Goal: Transaction & Acquisition: Purchase product/service

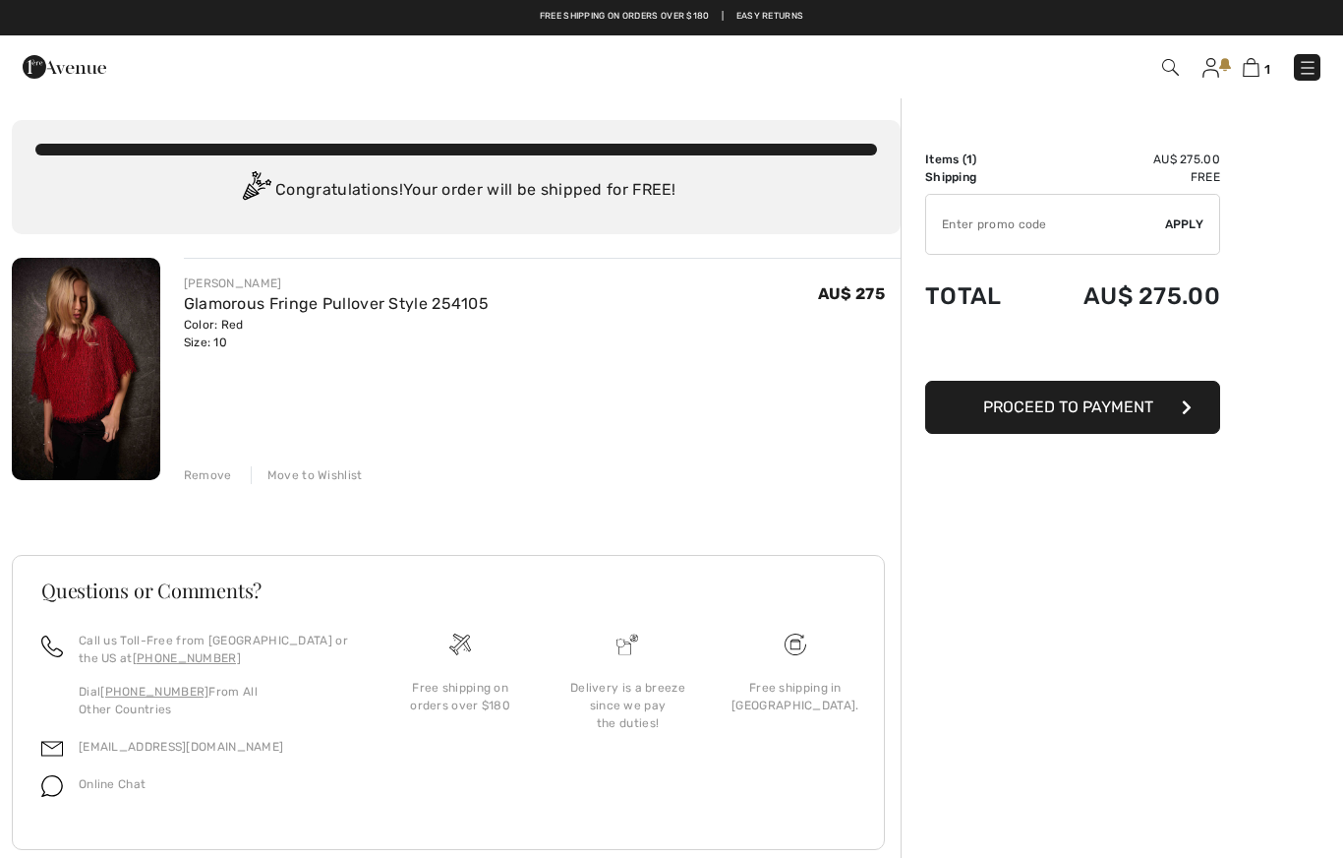
click at [1070, 407] on span "Proceed to Payment" at bounding box center [1068, 406] width 170 height 19
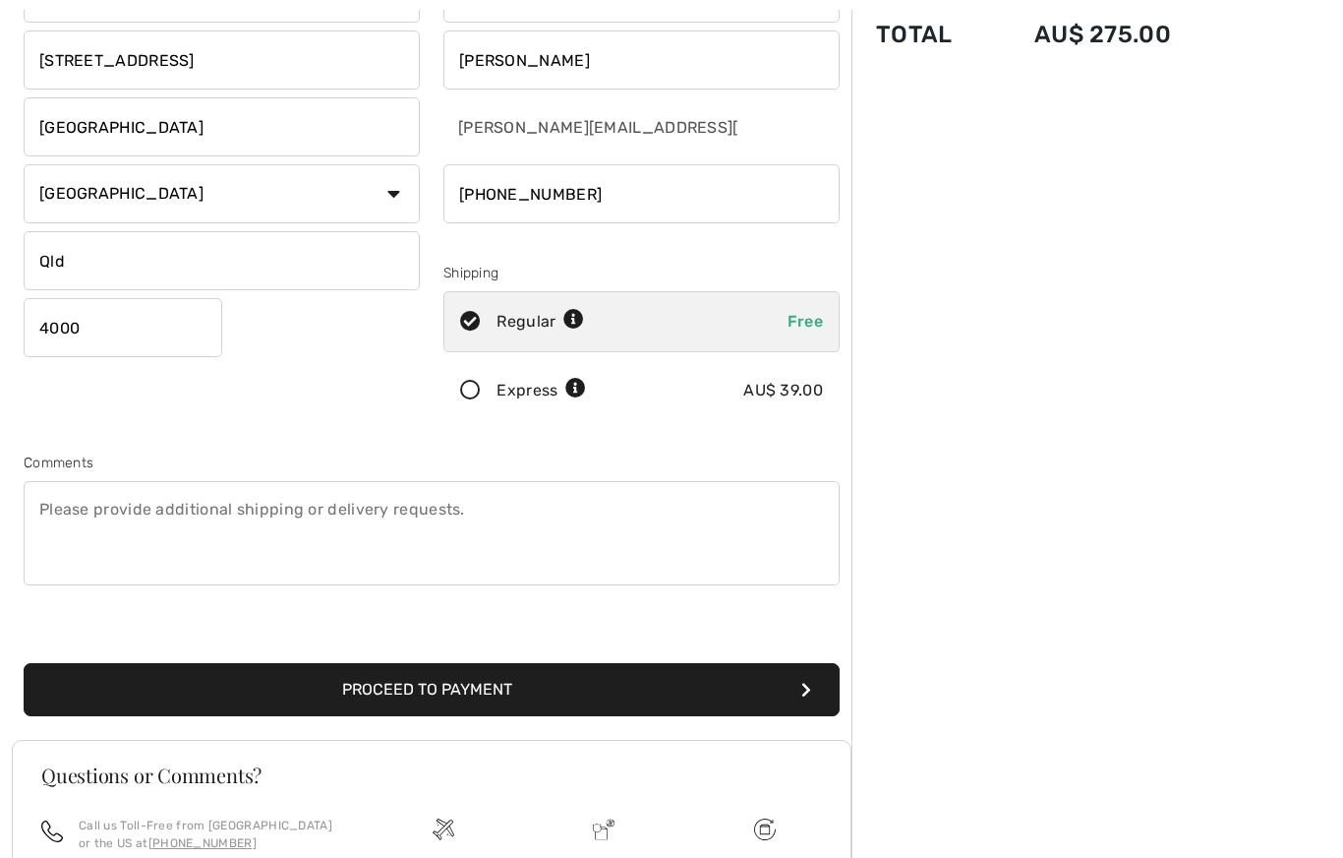
scroll to position [190, 0]
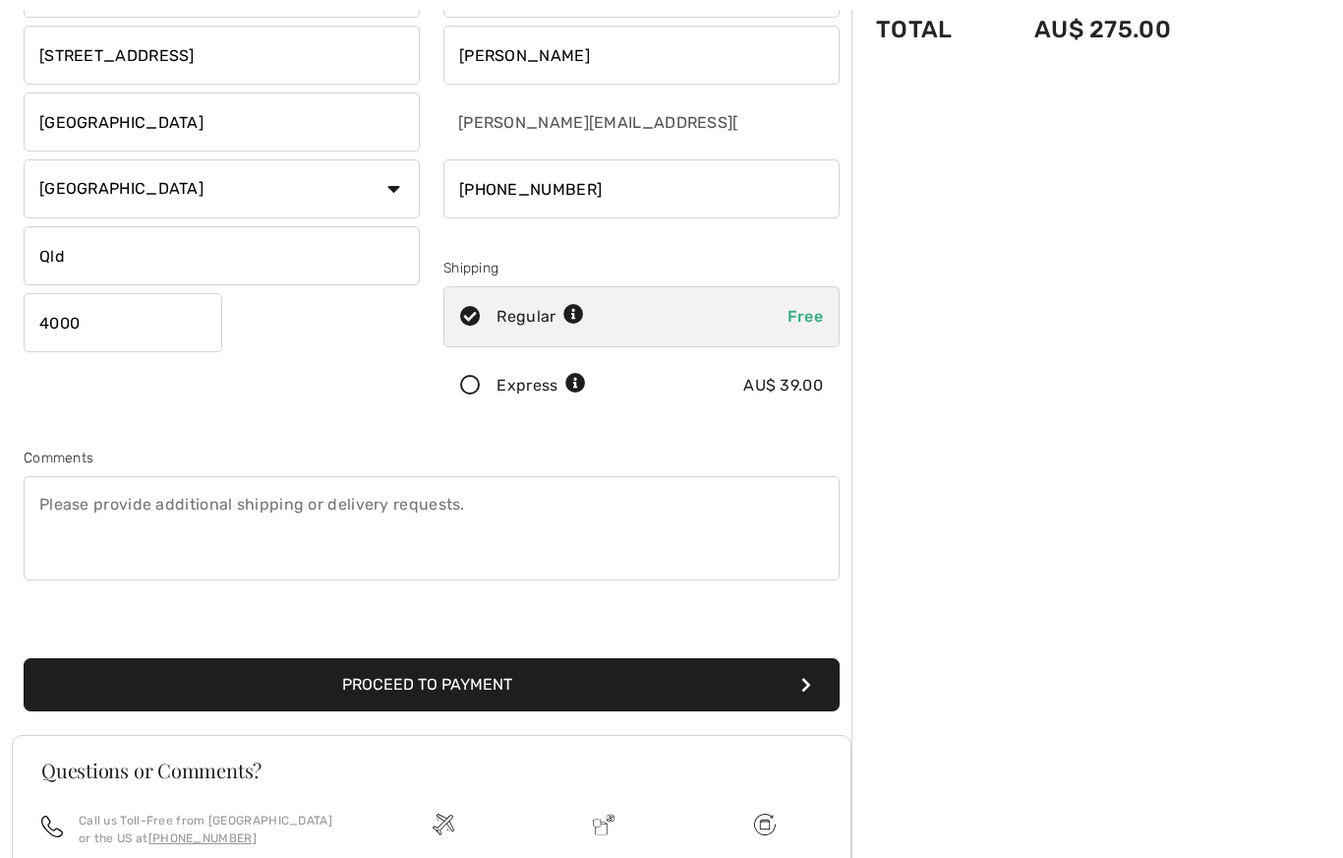
click at [531, 678] on button "Proceed to Payment" at bounding box center [432, 684] width 816 height 53
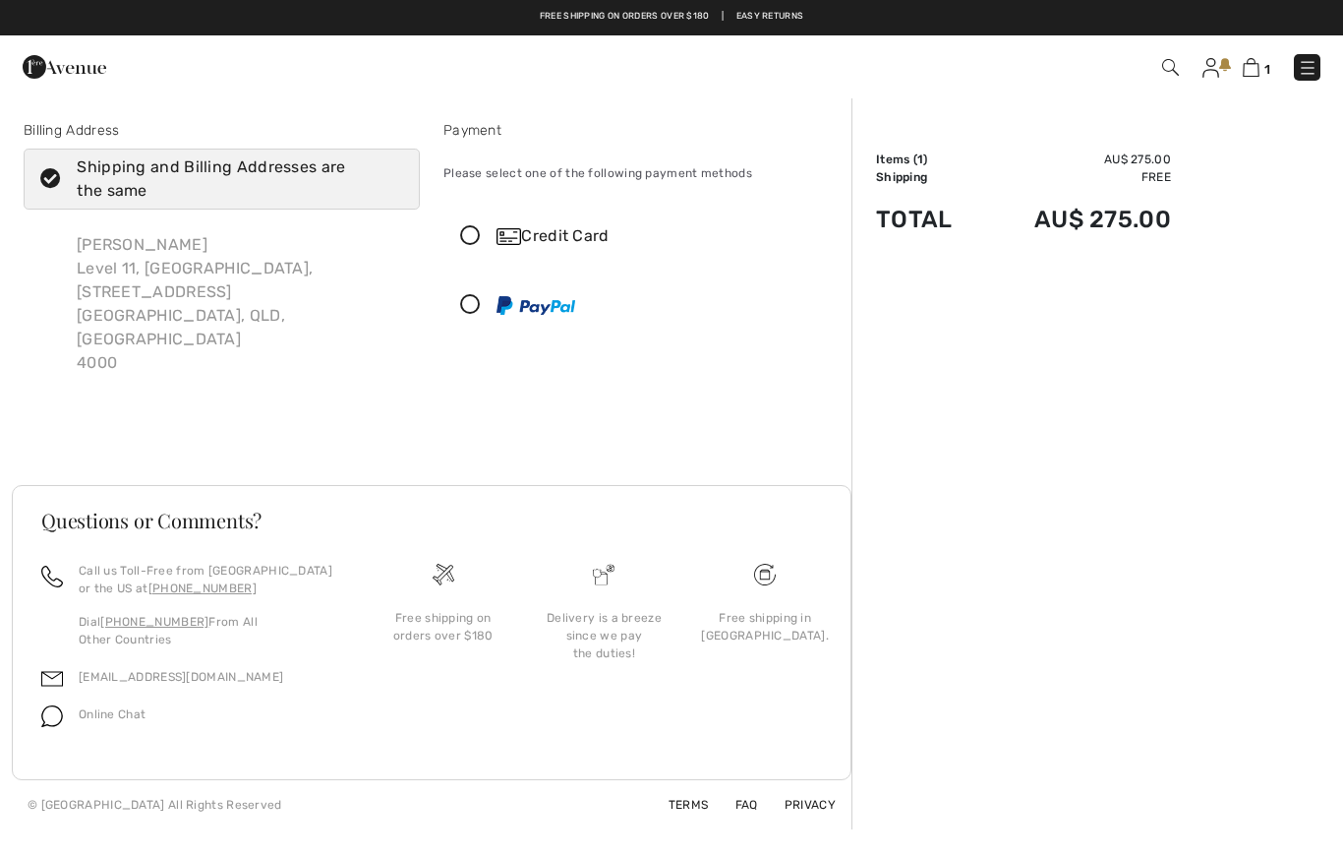
click at [577, 231] on div "Credit Card" at bounding box center [661, 236] width 329 height 24
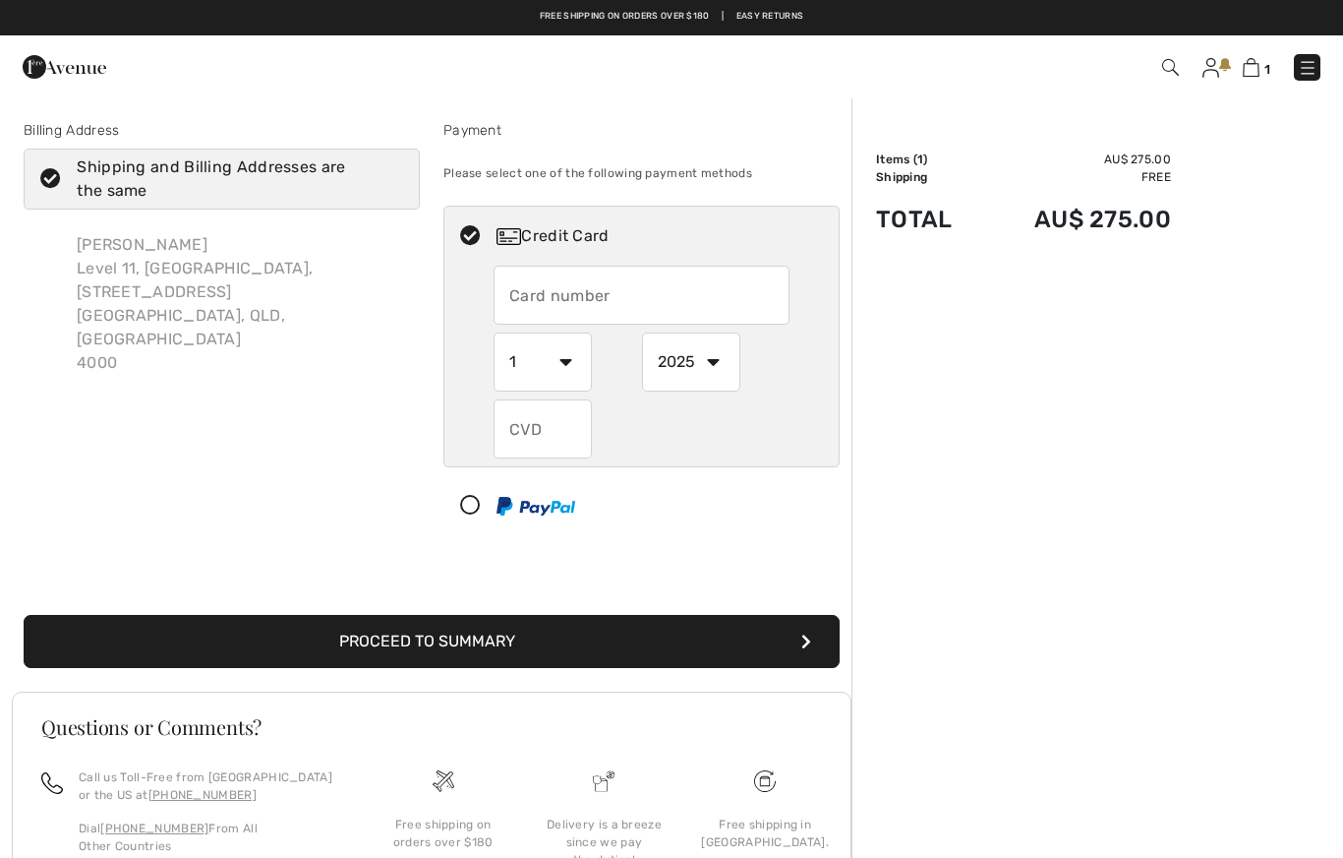
click at [703, 291] on input "text" at bounding box center [642, 295] width 296 height 59
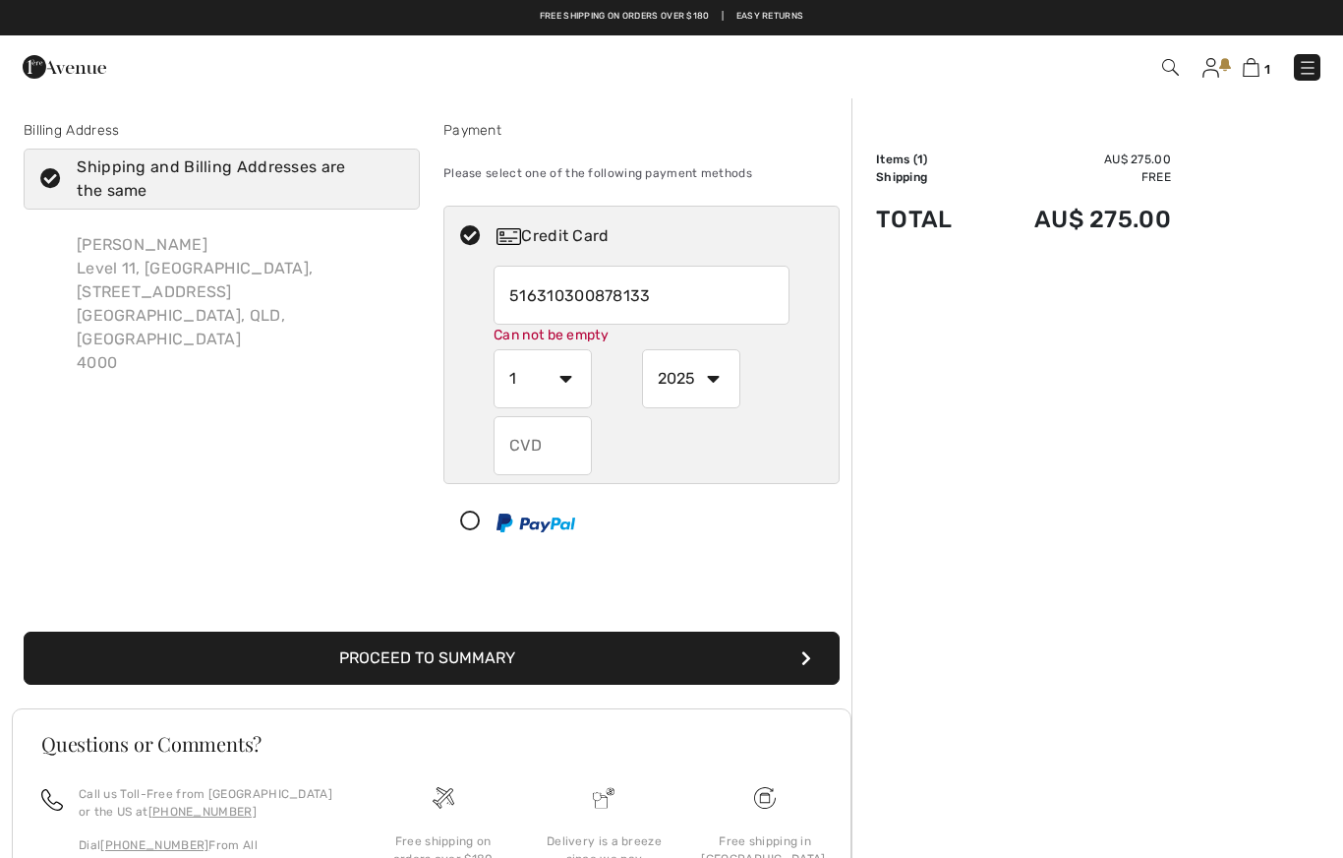
type input "5163103008781332"
select select "11"
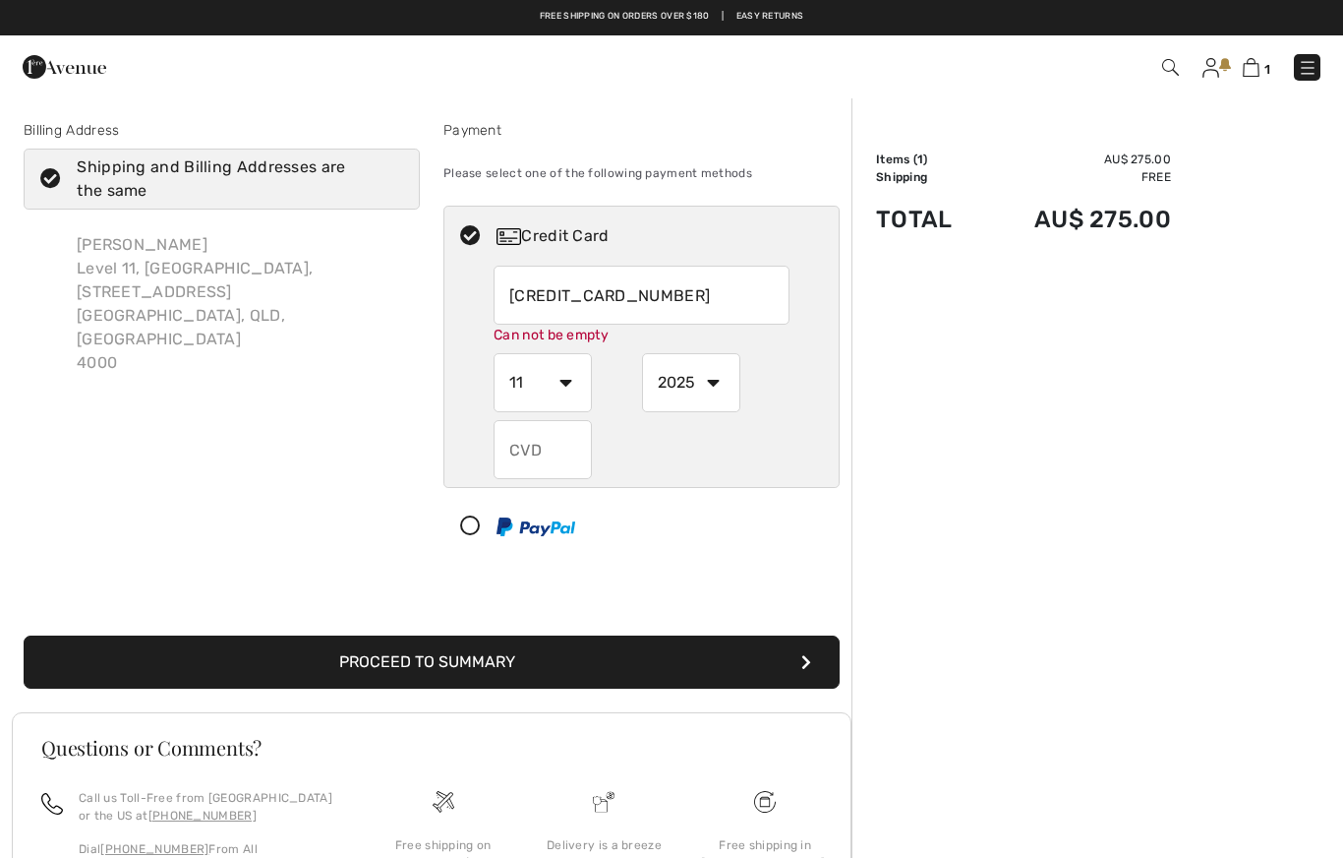
click at [738, 298] on input "5163103008781332" at bounding box center [642, 295] width 296 height 59
type input "[PERSON_NAME]"
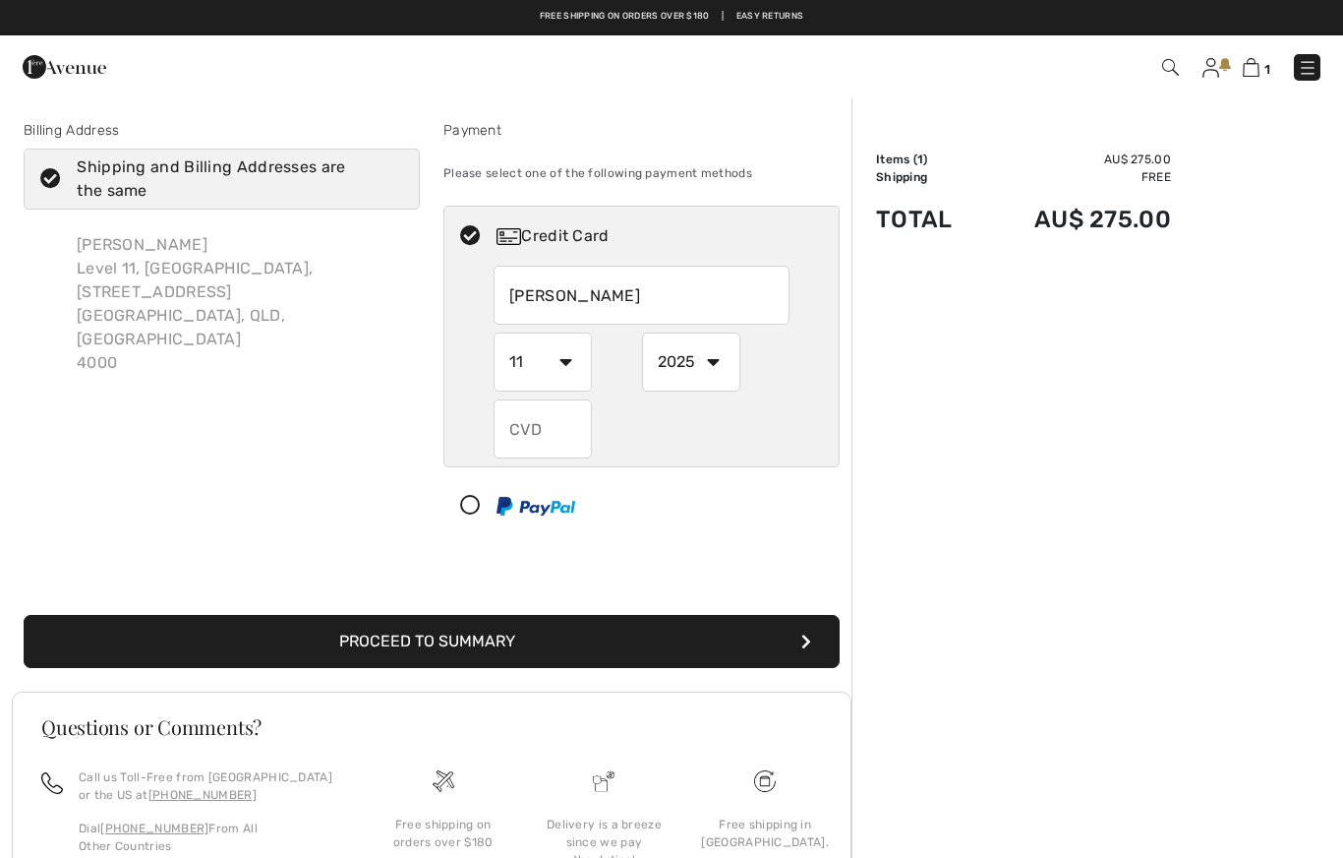
click at [579, 436] on input "text" at bounding box center [543, 428] width 98 height 59
type input "538"
click at [519, 642] on button "Proceed to Summary" at bounding box center [432, 641] width 816 height 53
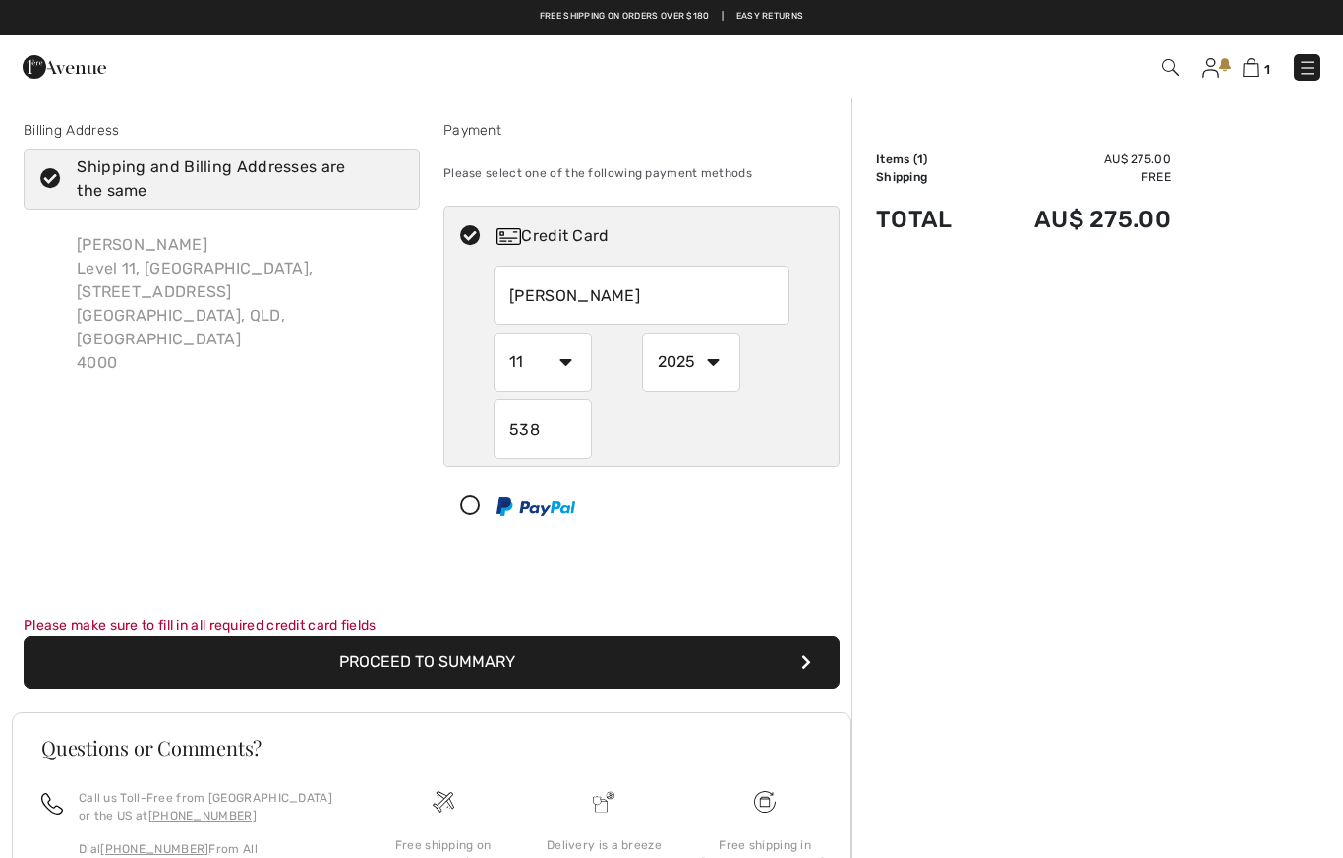
click at [523, 649] on button "Proceed to Summary" at bounding box center [432, 661] width 816 height 53
click at [736, 307] on input "Susan Rix" at bounding box center [642, 295] width 296 height 59
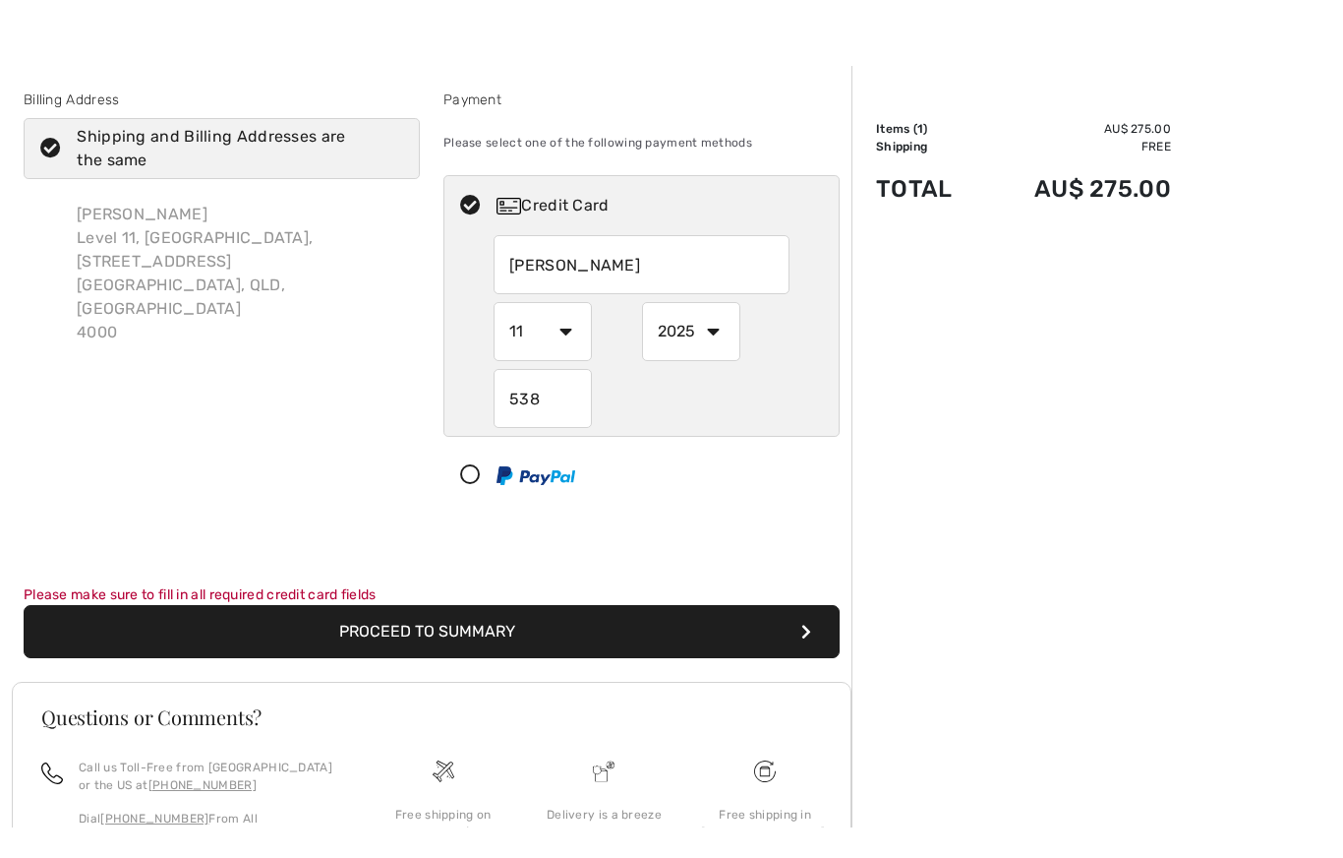
scroll to position [30, 0]
click at [756, 271] on input "Susan Rix" at bounding box center [642, 264] width 296 height 59
type input "5163103008781332"
click at [498, 631] on button "Proceed to Summary" at bounding box center [432, 631] width 816 height 53
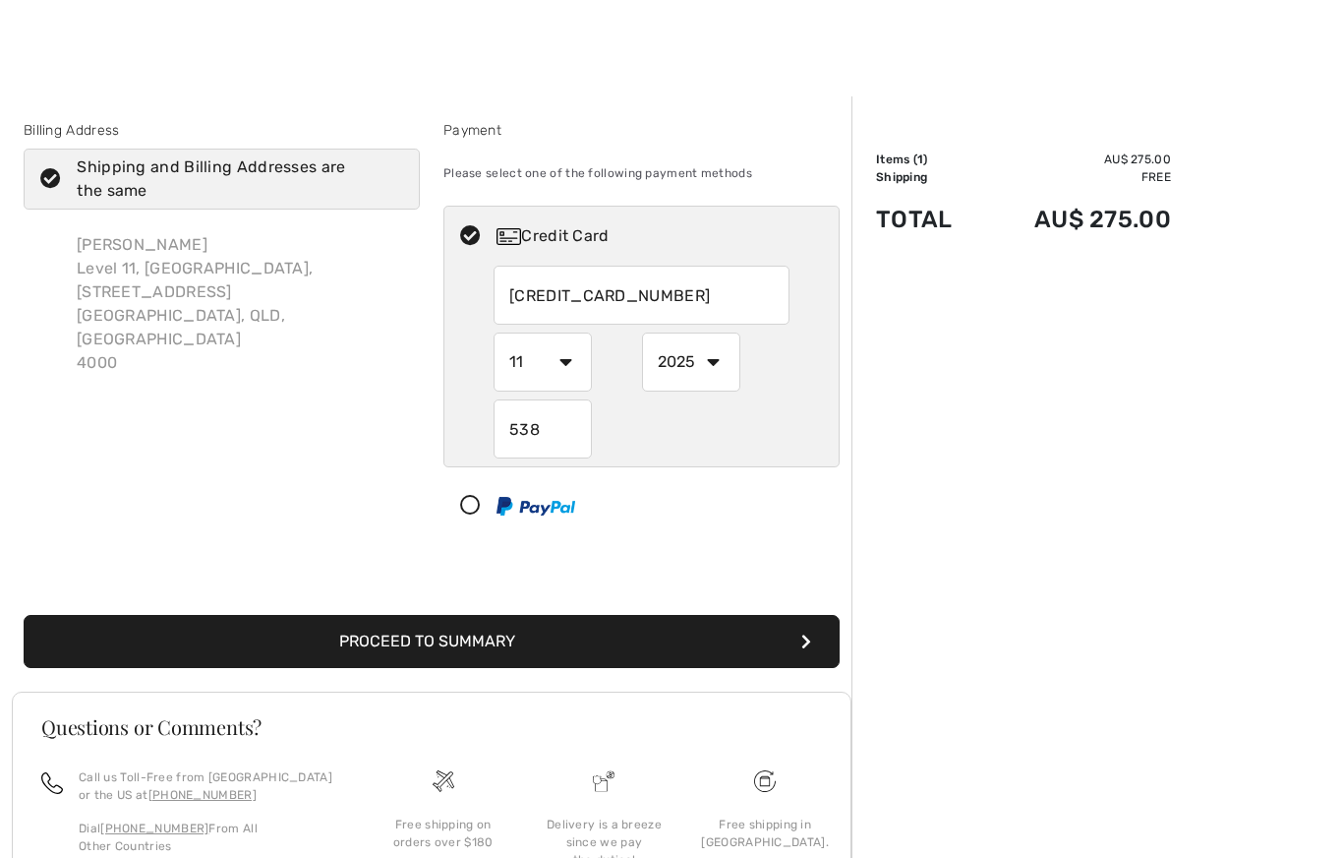
select select "11"
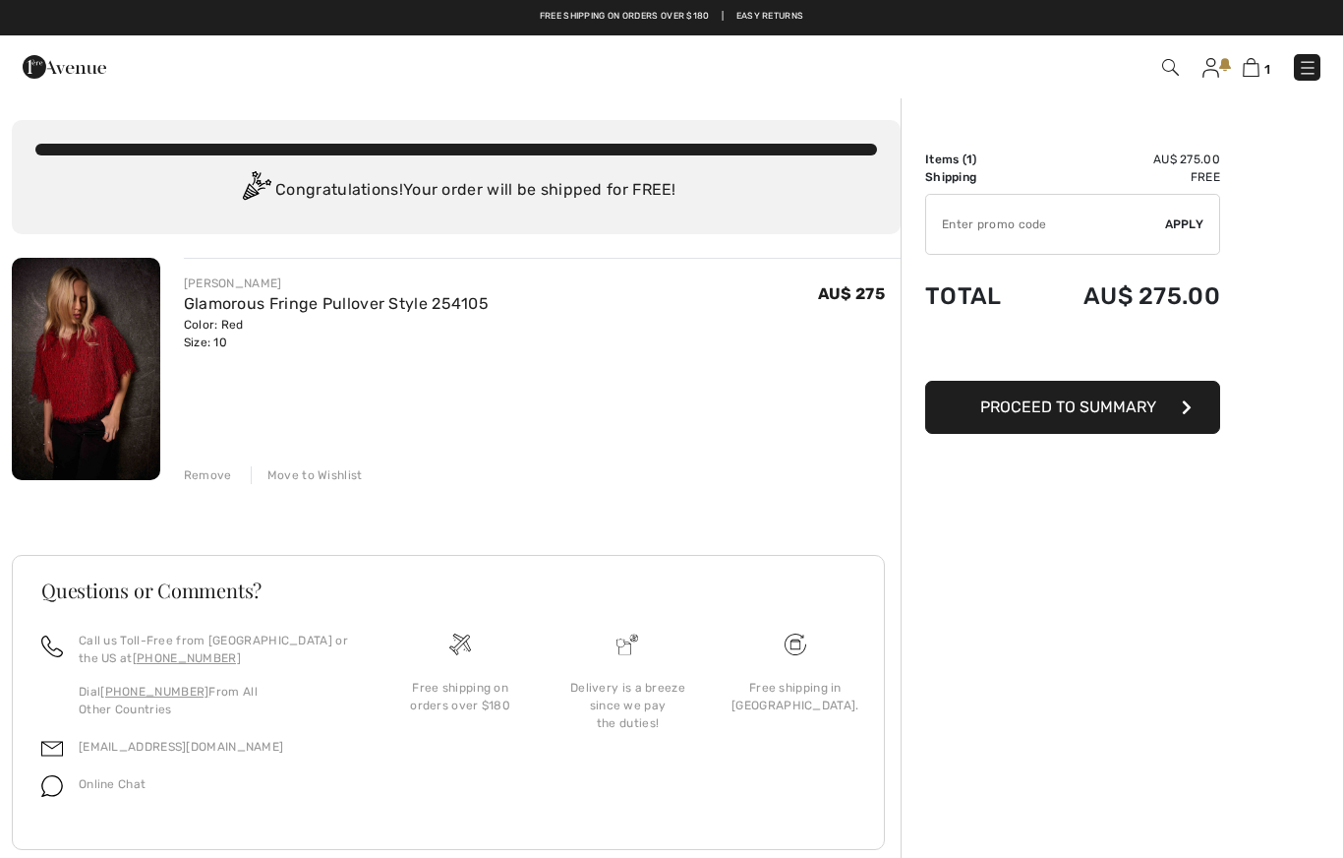
click at [1082, 220] on input "TEXT" at bounding box center [1045, 224] width 239 height 59
click at [1093, 412] on span "Proceed to Summary" at bounding box center [1068, 406] width 176 height 19
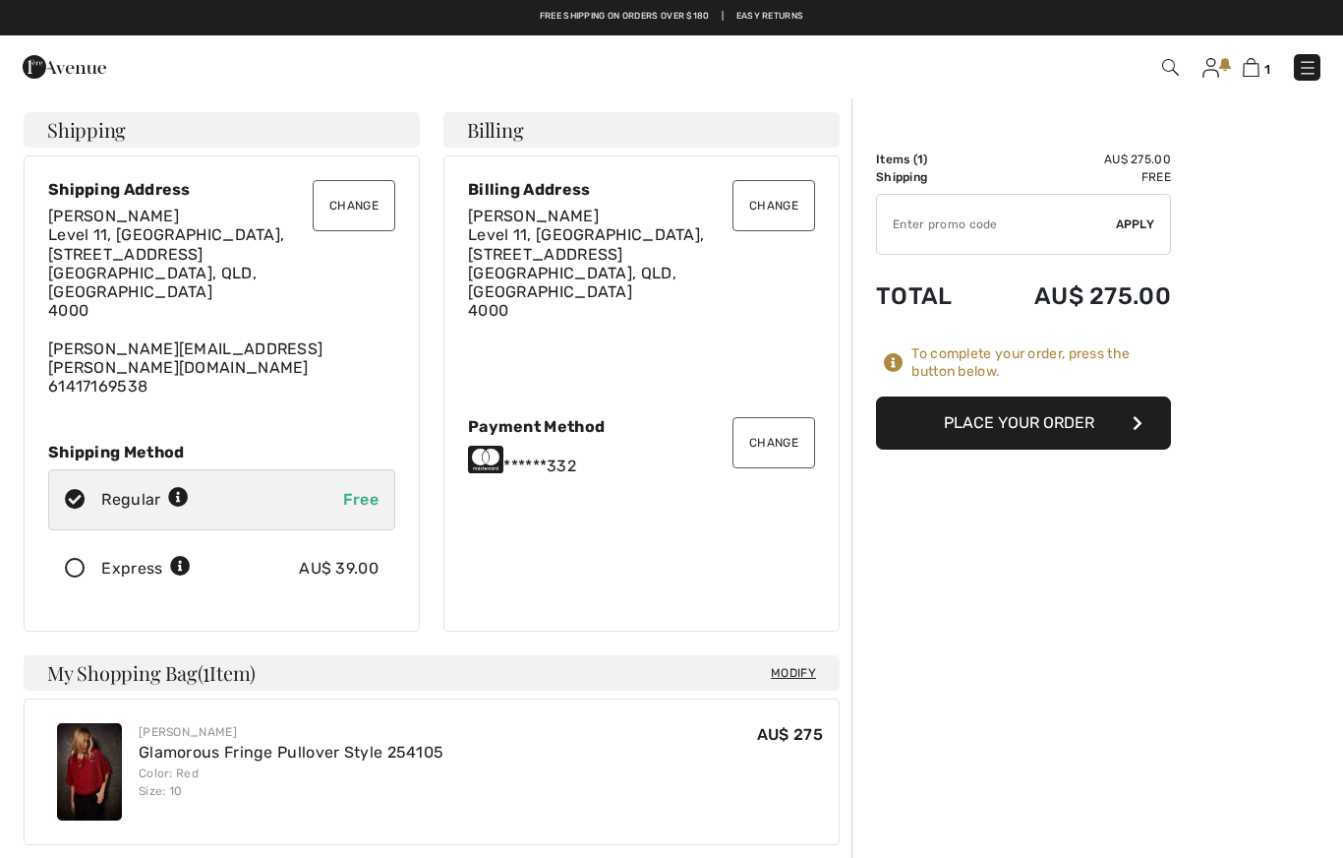
click at [1038, 421] on button "Place Your Order" at bounding box center [1023, 422] width 295 height 53
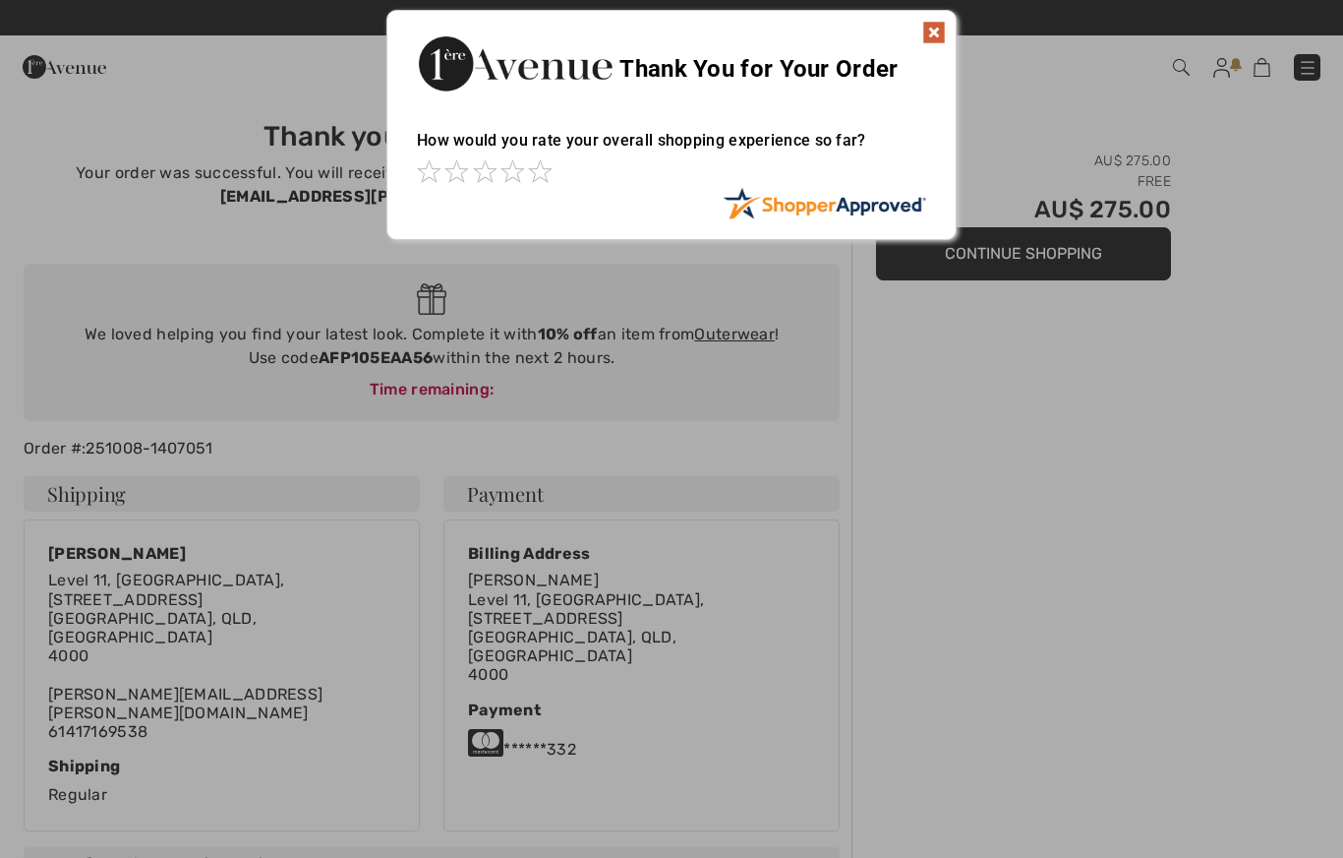
click at [941, 36] on img at bounding box center [934, 33] width 24 height 24
